Goal: Information Seeking & Learning: Understand process/instructions

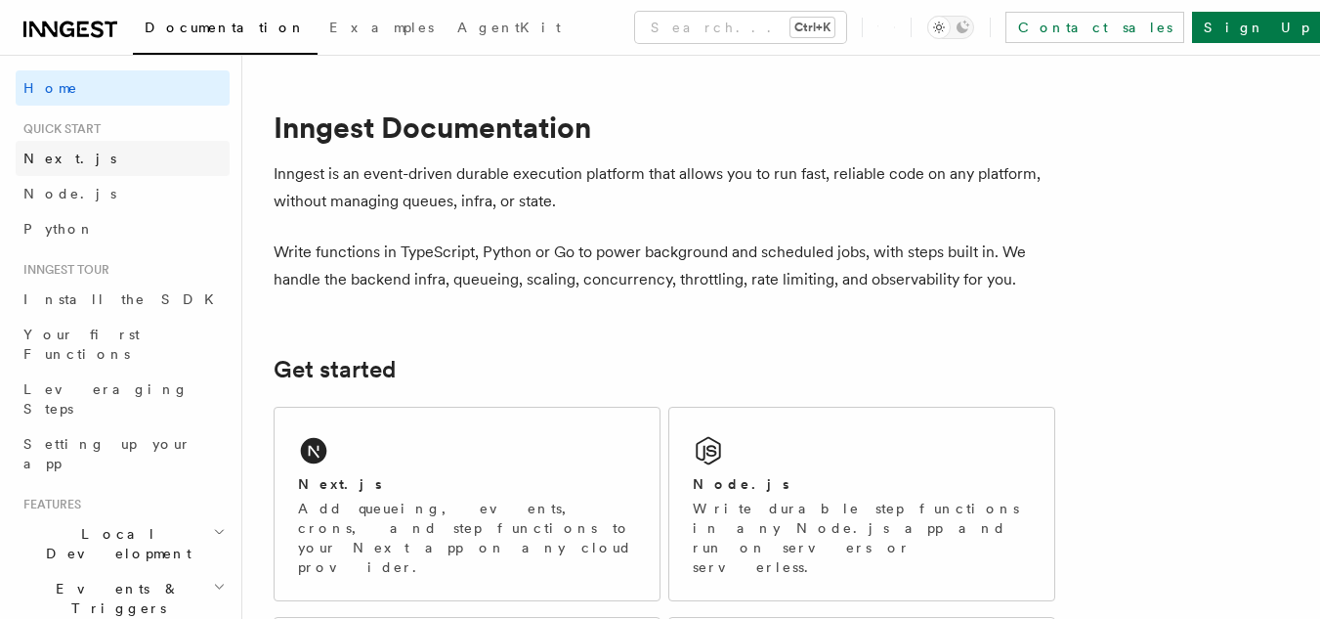
click at [65, 149] on span "Next.js" at bounding box center [69, 159] width 93 height 20
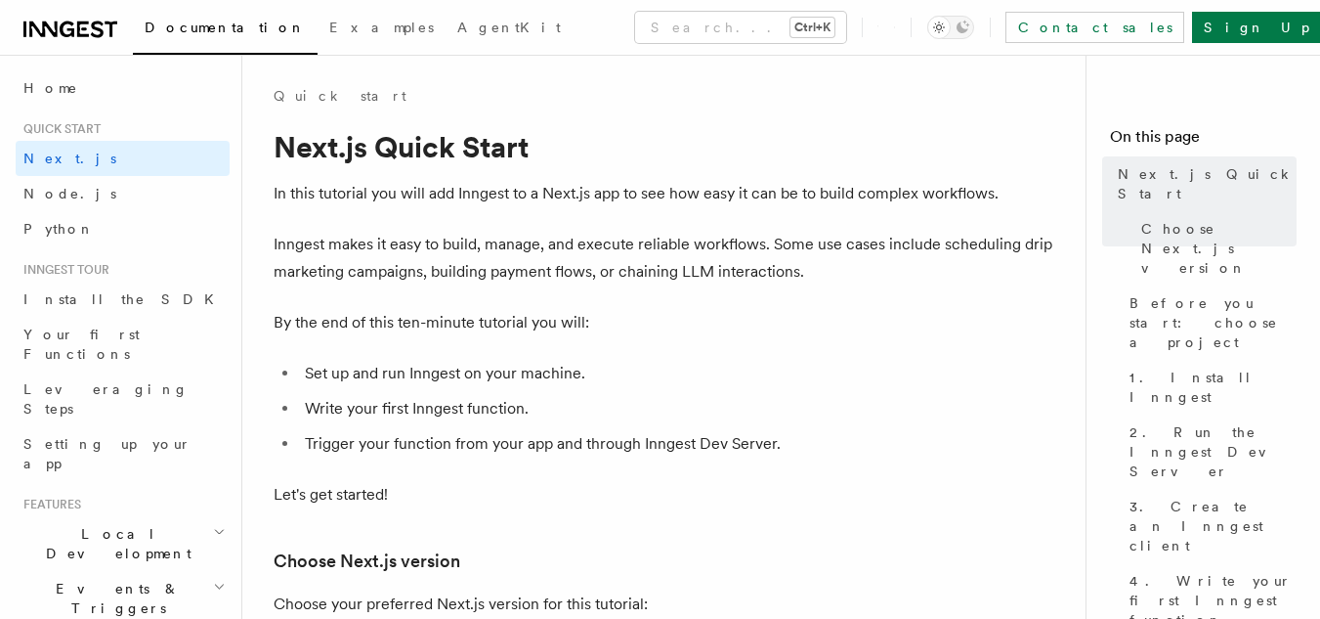
click at [869, 373] on li "Set up and run Inngest on your machine." at bounding box center [677, 373] width 756 height 27
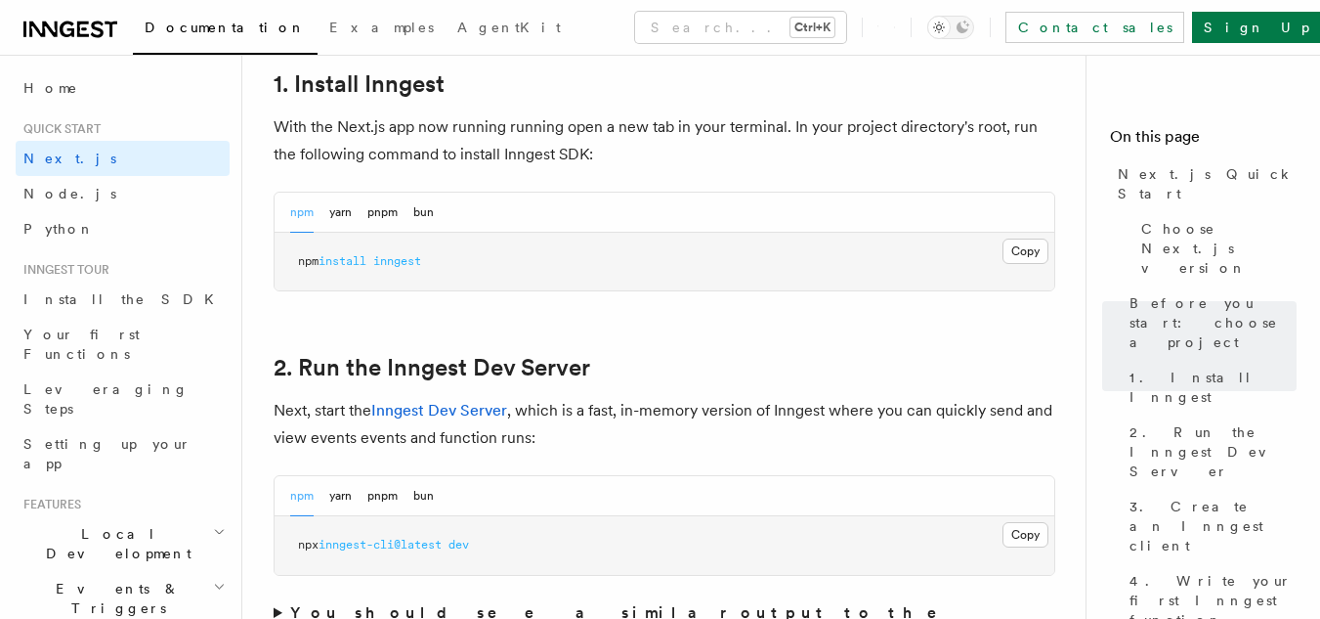
scroll to position [1094, 0]
click at [1018, 257] on button "Copy Copied" at bounding box center [1026, 252] width 46 height 25
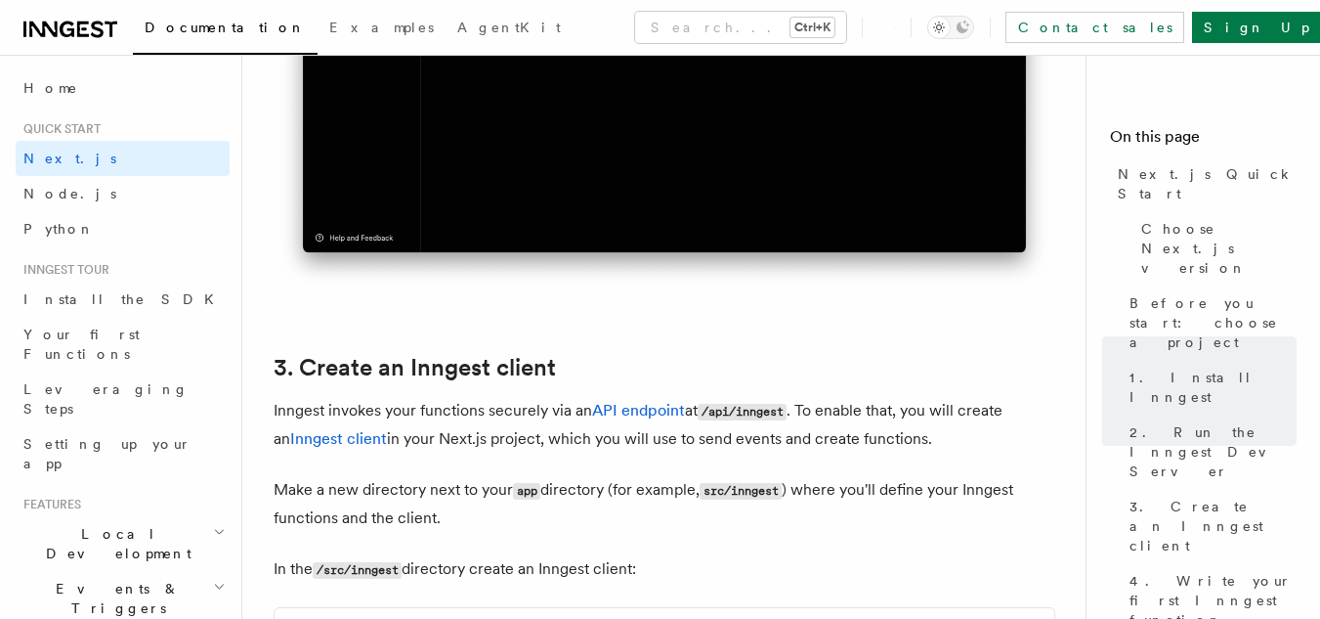
scroll to position [2267, 0]
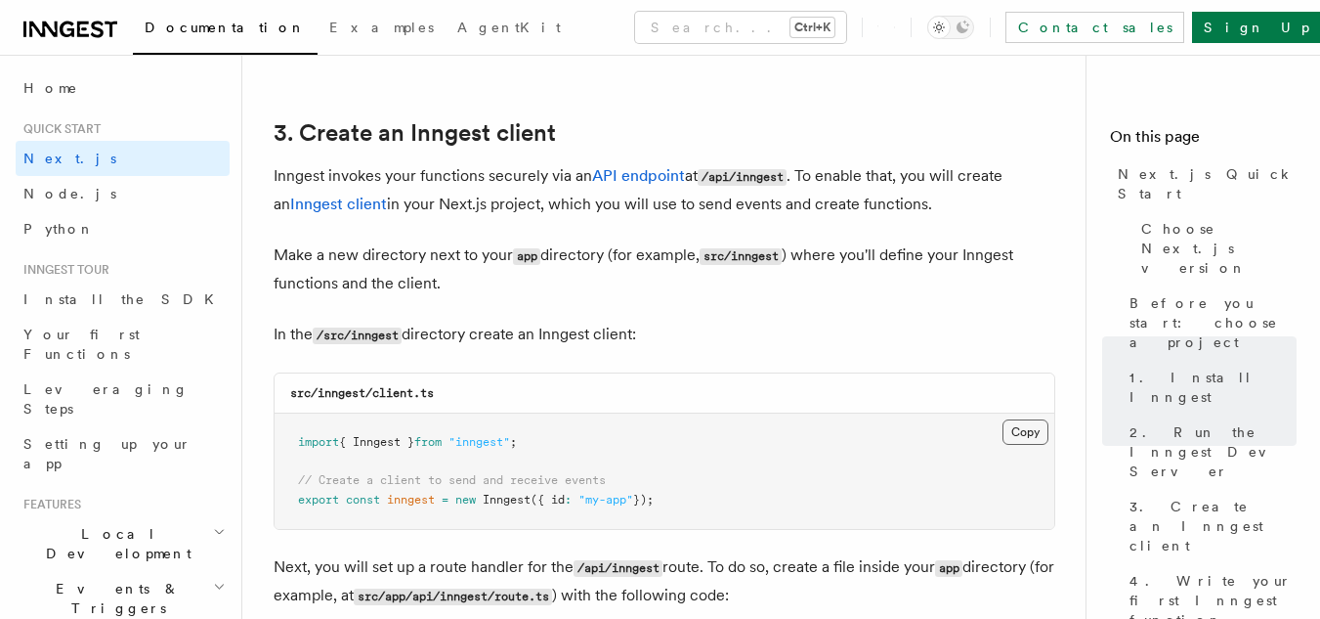
click at [1033, 427] on button "Copy Copied" at bounding box center [1026, 431] width 46 height 25
click at [717, 334] on p "In the /src/inngest directory create an Inngest client:" at bounding box center [665, 335] width 782 height 28
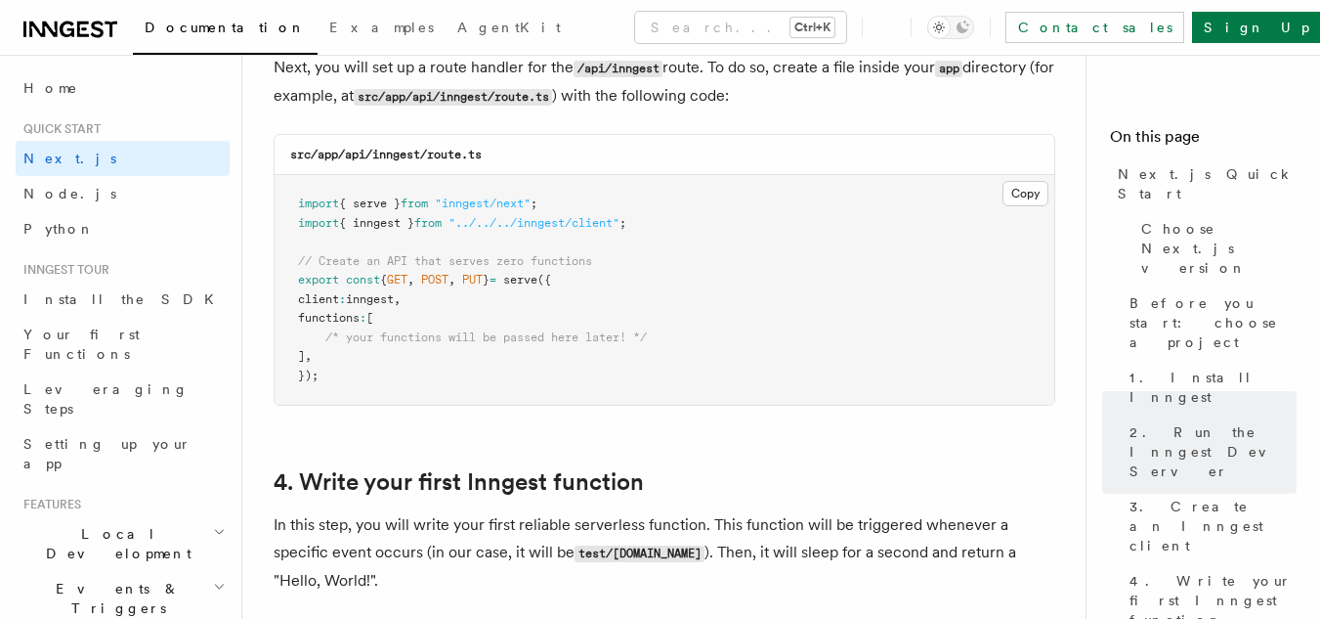
scroll to position [2775, 0]
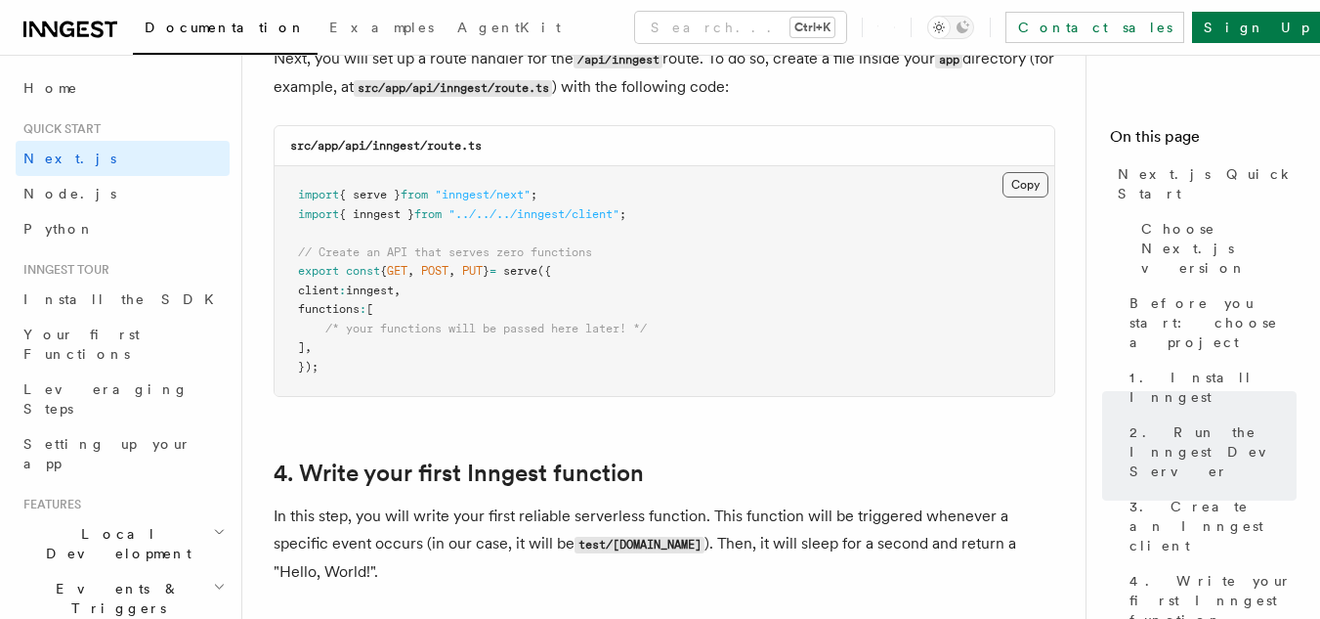
click at [1026, 181] on button "Copy Copied" at bounding box center [1026, 184] width 46 height 25
click at [741, 287] on pre "import { serve } from "inngest/next" ; import { inngest } from "../../../innges…" at bounding box center [665, 281] width 780 height 230
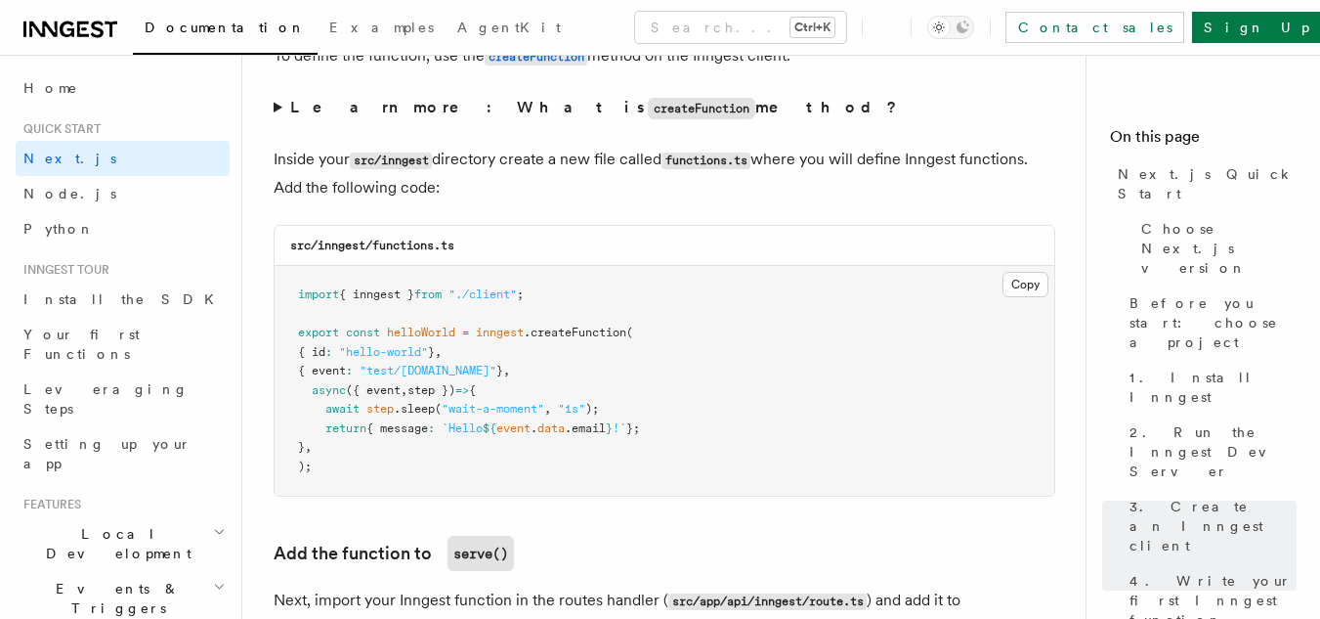
scroll to position [3440, 0]
